Goal: Check status: Check status

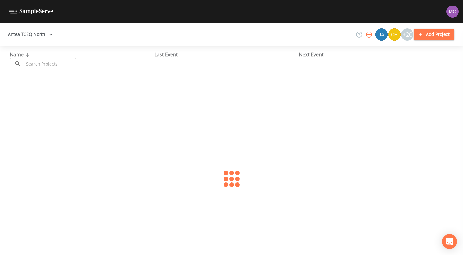
click at [39, 60] on input "text" at bounding box center [50, 63] width 52 height 11
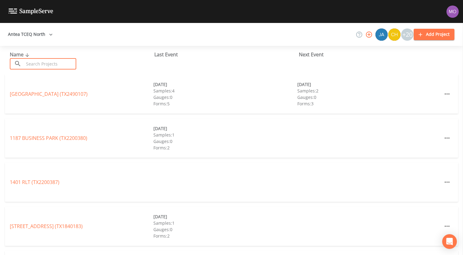
paste input "TX1090043"
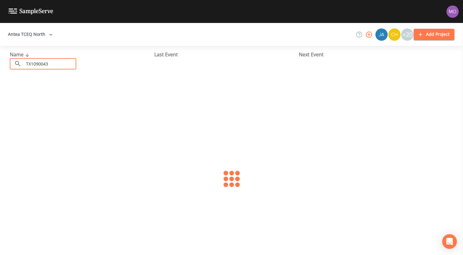
type input "TX1090043"
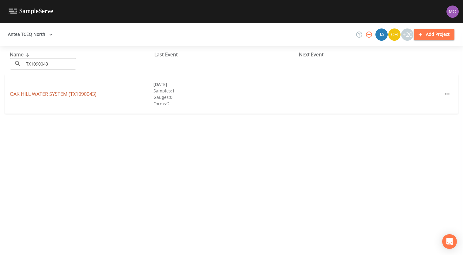
click at [40, 92] on link "OAK HILL WATER SYSTEM (TX1090043)" at bounding box center [53, 94] width 87 height 7
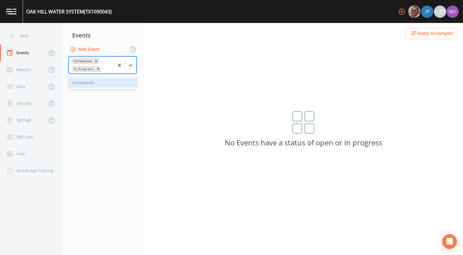
click at [84, 70] on div "In Progress" at bounding box center [83, 69] width 23 height 6
click at [87, 84] on div "Completed" at bounding box center [103, 82] width 68 height 10
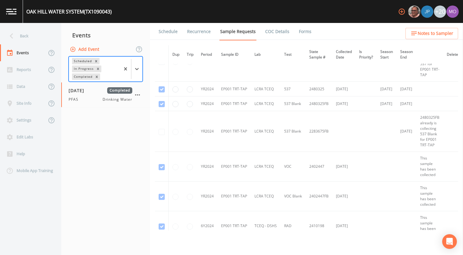
scroll to position [166, 0]
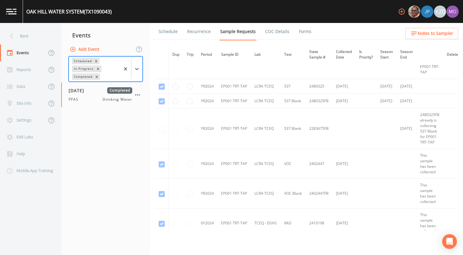
click at [86, 77] on div "Completed" at bounding box center [82, 76] width 21 height 6
